Goal: Find specific page/section: Find specific page/section

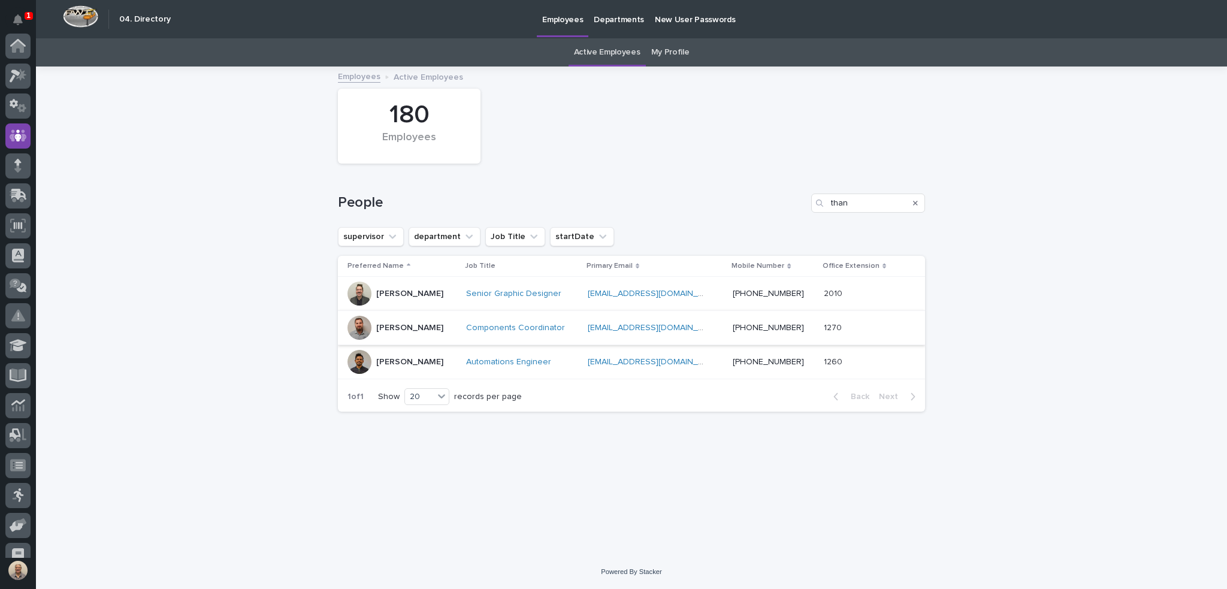
scroll to position [90, 0]
click at [852, 203] on input "than" at bounding box center [868, 203] width 114 height 19
click at [851, 203] on input "than" at bounding box center [868, 203] width 114 height 19
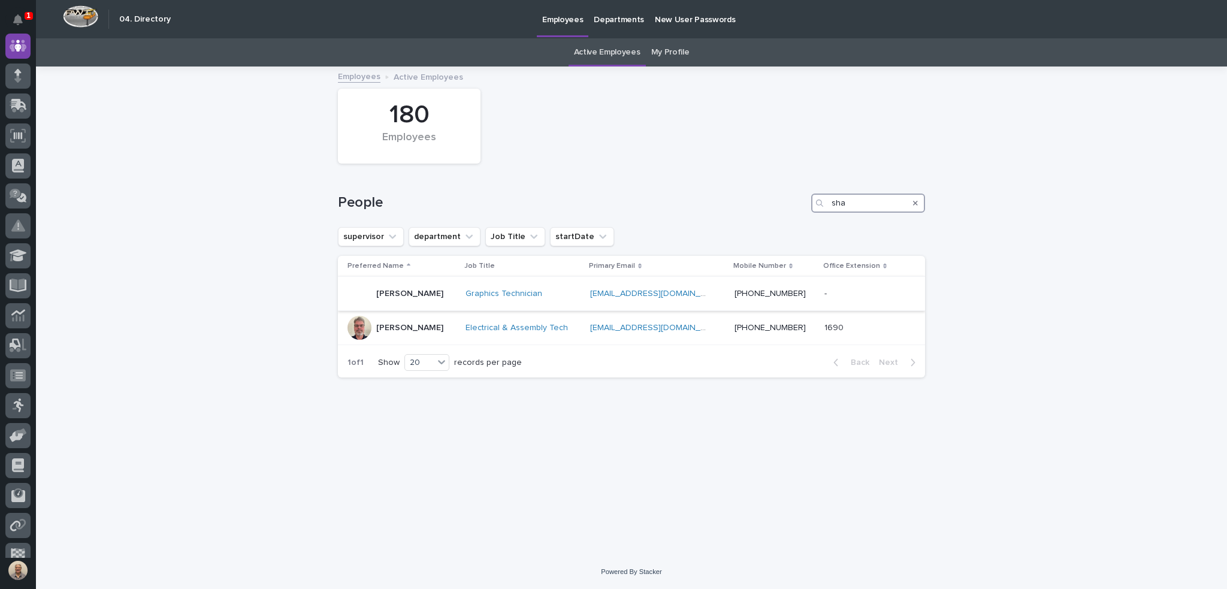
type input "sha"
click at [408, 292] on p "[PERSON_NAME]" at bounding box center [409, 294] width 67 height 10
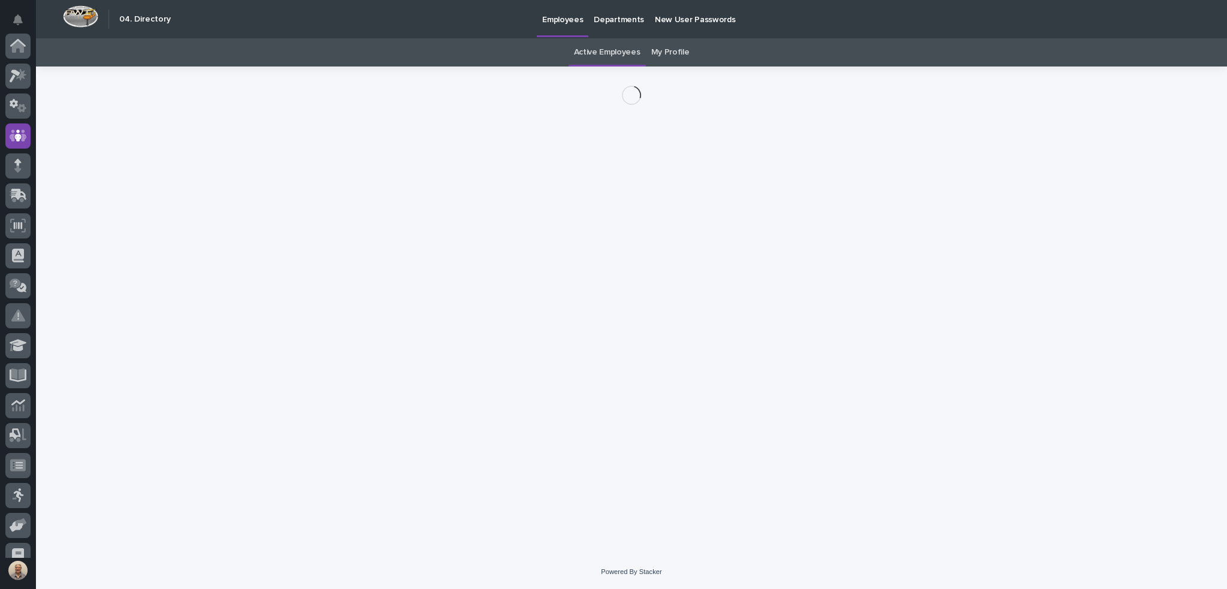
scroll to position [90, 0]
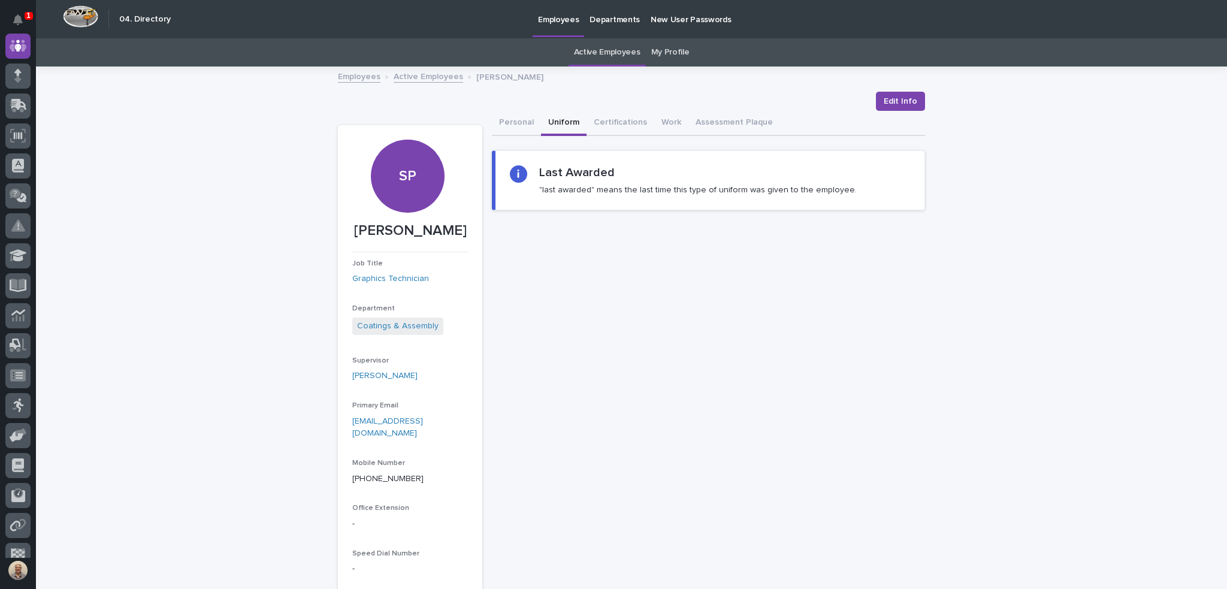
click at [562, 122] on button "Uniform" at bounding box center [564, 123] width 46 height 25
click at [601, 123] on button "Certifications" at bounding box center [621, 123] width 68 height 25
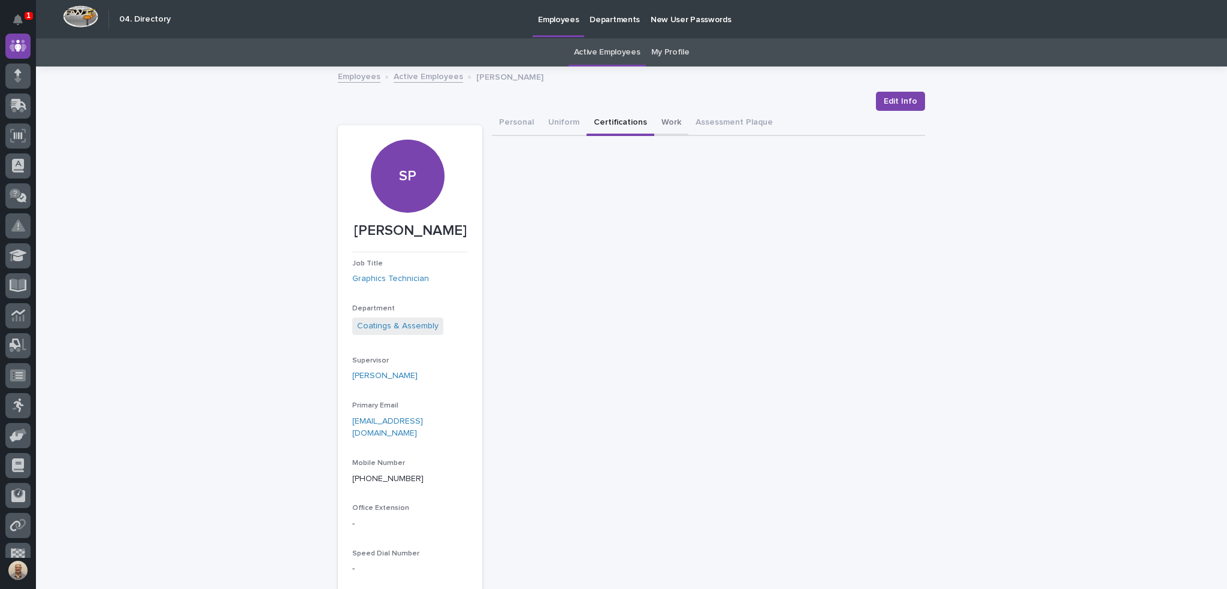
click at [657, 122] on button "Work" at bounding box center [671, 123] width 34 height 25
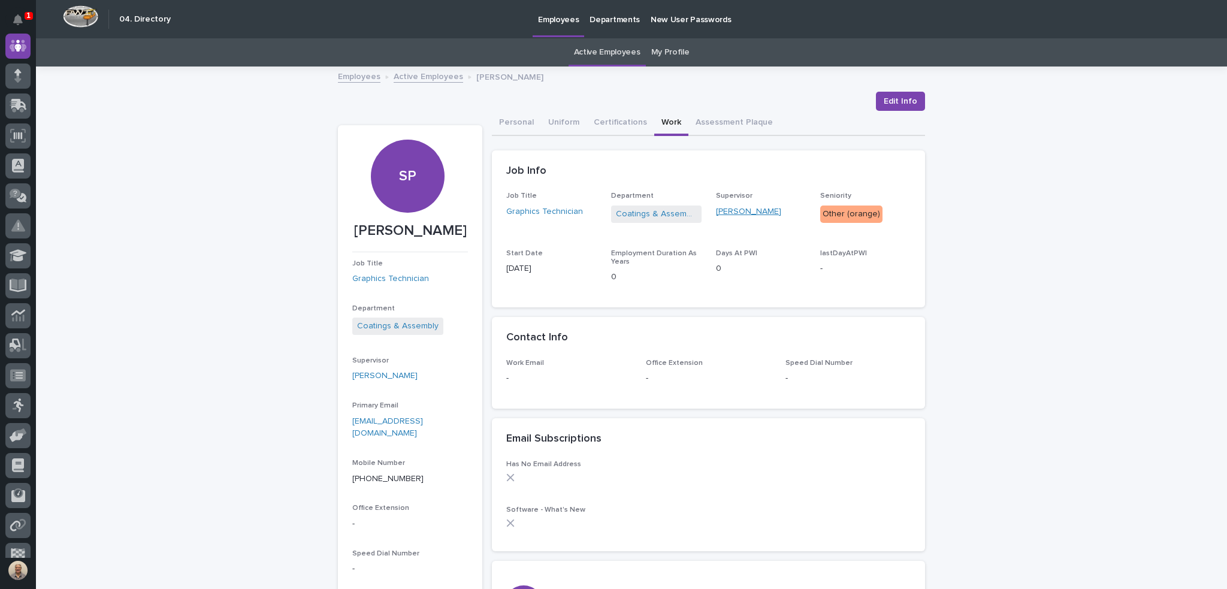
click at [742, 212] on link "[PERSON_NAME]" at bounding box center [748, 212] width 65 height 13
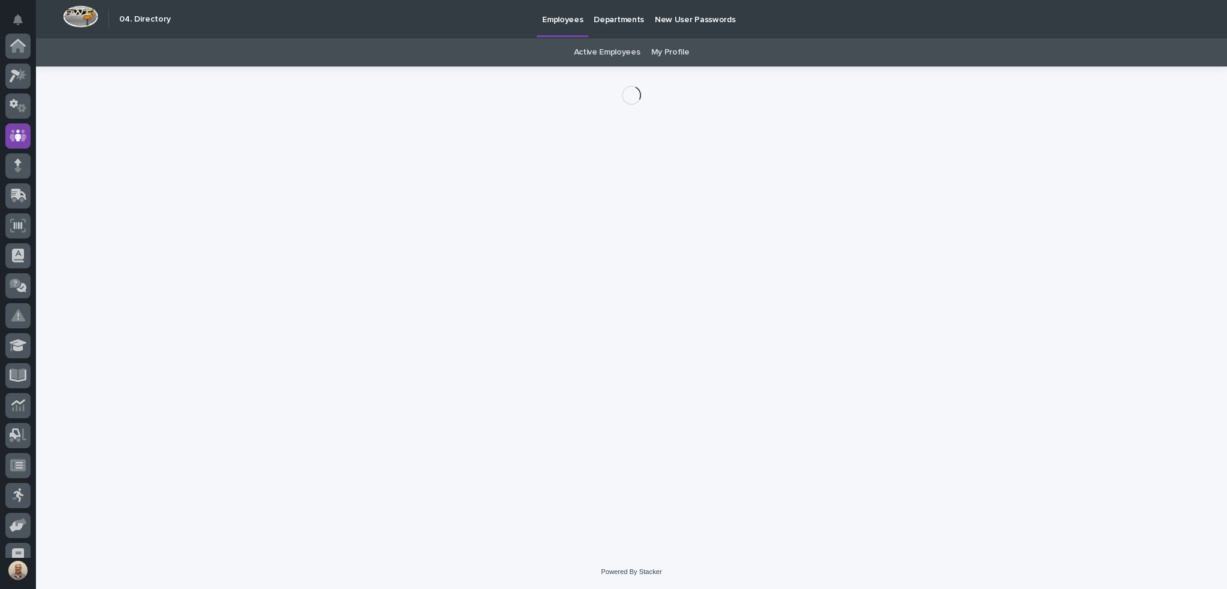
scroll to position [90, 0]
